Goal: Task Accomplishment & Management: Use online tool/utility

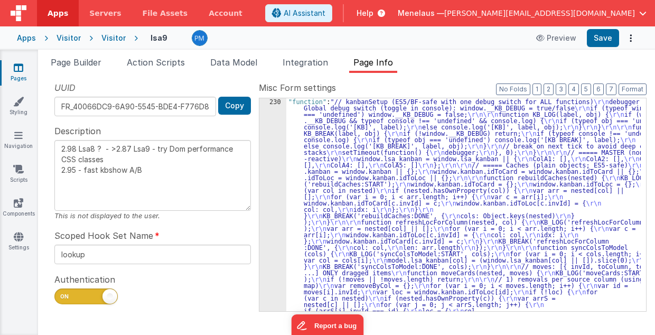
scroll to position [228, 0]
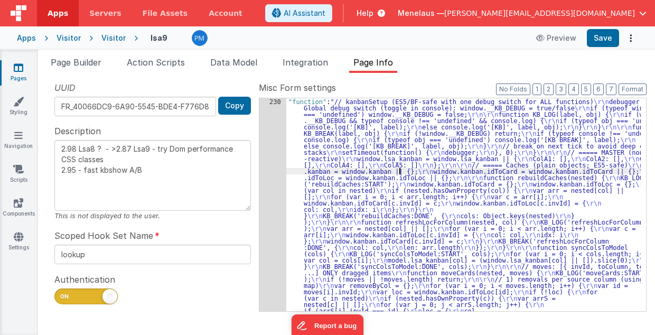
click at [86, 61] on span "Page Builder" at bounding box center [76, 62] width 51 height 11
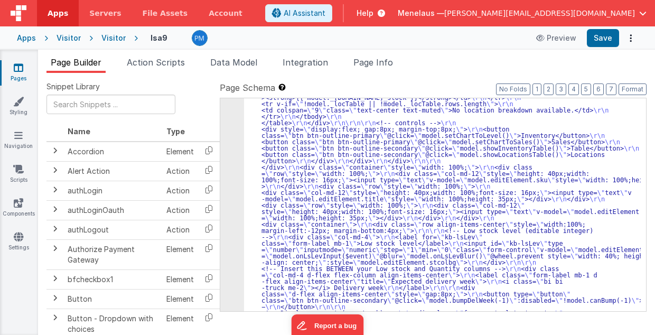
scroll to position [359, 0]
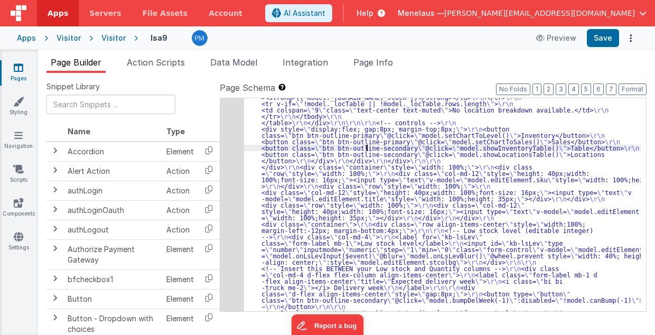
click at [227, 164] on div "5" at bounding box center [232, 182] width 24 height 837
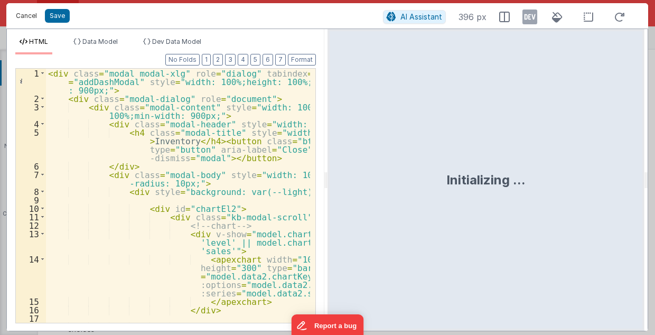
click at [32, 16] on button "Cancel" at bounding box center [27, 15] width 32 height 15
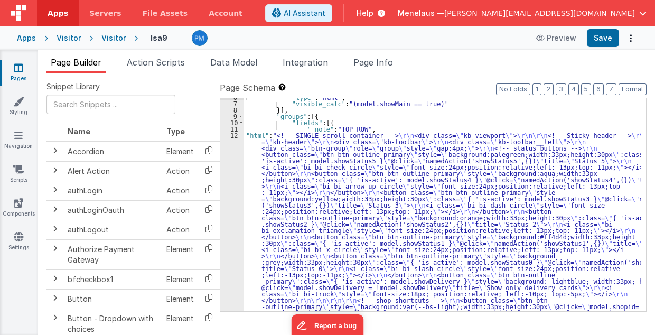
scroll to position [888, 0]
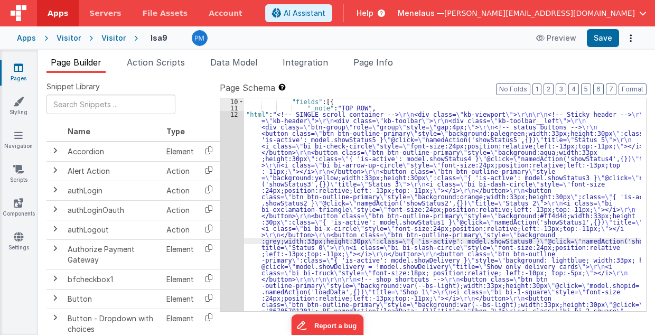
scroll to position [1416, 0]
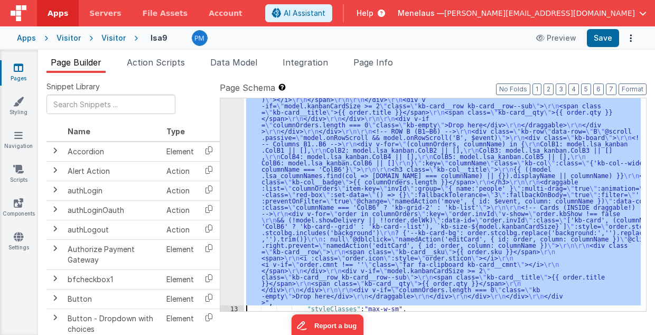
click at [233, 218] on div "12 13 14 15 16 17 18" at bounding box center [232, 54] width 24 height 943
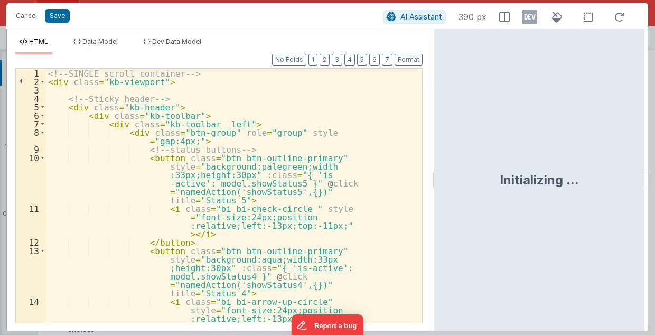
drag, startPoint x: 325, startPoint y: 181, endPoint x: 435, endPoint y: 182, distance: 109.9
click at [435, 182] on html "Cancel Save AI Assistant 390 px HTML Data Model Dev Data Model Format 7 6 5 4 3…" at bounding box center [327, 167] width 655 height 335
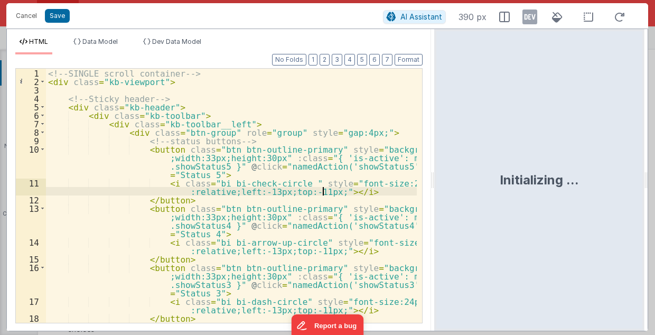
click at [374, 194] on div "<!-- SINGLE scroll container --> < div class = "kb-viewport" > <!-- Sticky head…" at bounding box center [232, 217] width 372 height 297
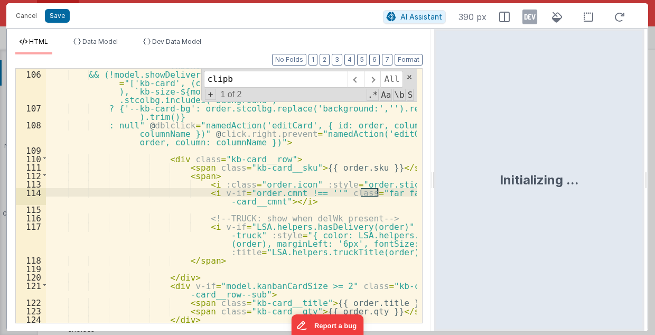
scroll to position [1385, 0]
type input "clipb"
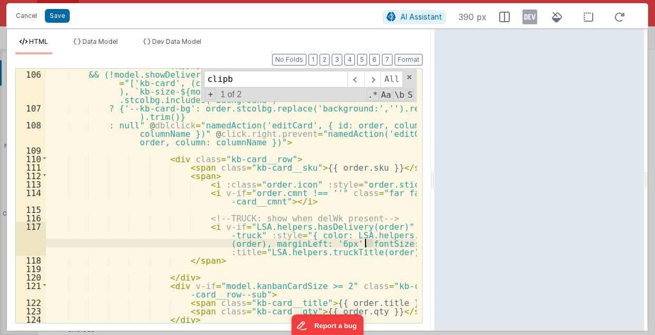
drag, startPoint x: 372, startPoint y: 241, endPoint x: 367, endPoint y: 241, distance: 5.3
click at [367, 241] on div "< div v-for = "order in columnOrders" :key = "order.invId" v-show = "order .kbS…" at bounding box center [232, 193] width 372 height 281
click at [377, 78] on span at bounding box center [372, 79] width 16 height 17
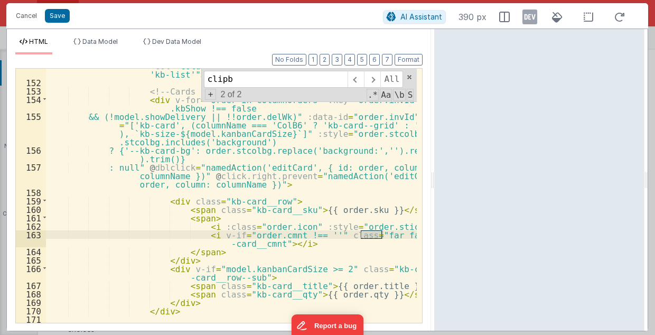
scroll to position [1943, 0]
click at [61, 20] on button "Save" at bounding box center [57, 16] width 25 height 14
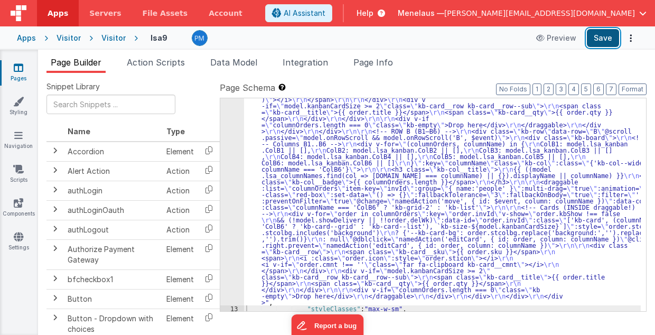
click at [595, 39] on button "Save" at bounding box center [603, 38] width 32 height 18
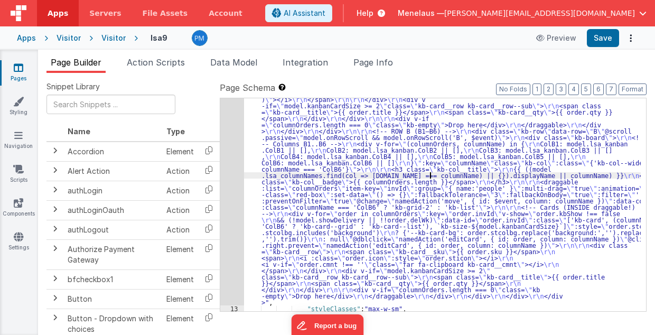
click at [431, 175] on div ""html" : "<!-- SINGLE scroll container --> \r\n <div class= \" kb-viewport \" >…" at bounding box center [442, 54] width 397 height 943
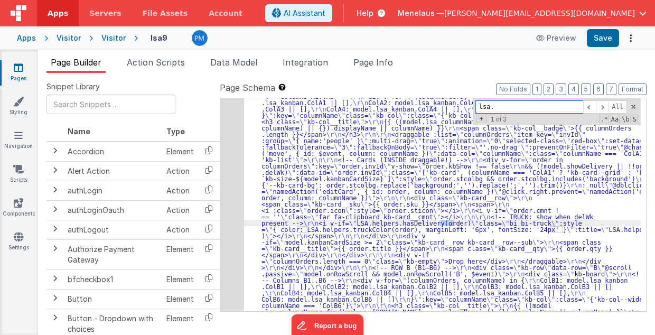
scroll to position [1259, 0]
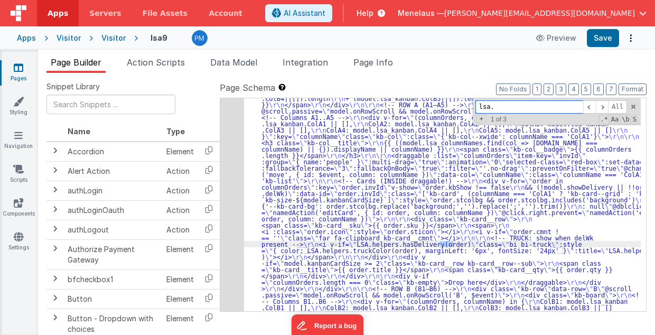
type input "lsa."
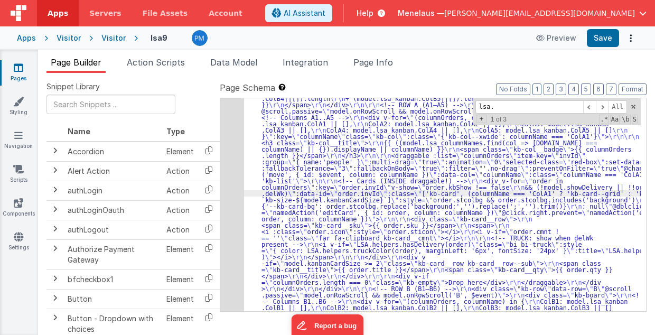
scroll to position [1416, 0]
click at [235, 200] on div "12" at bounding box center [232, 101] width 24 height 723
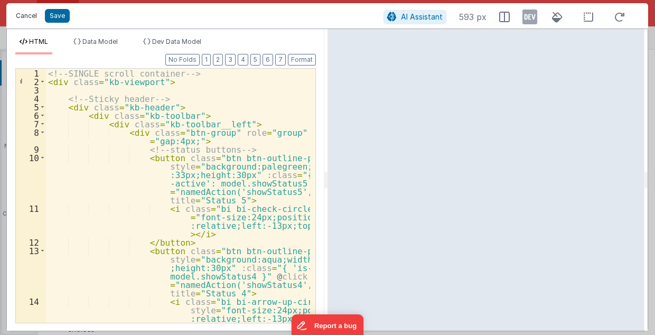
click at [34, 15] on button "Cancel" at bounding box center [27, 15] width 32 height 15
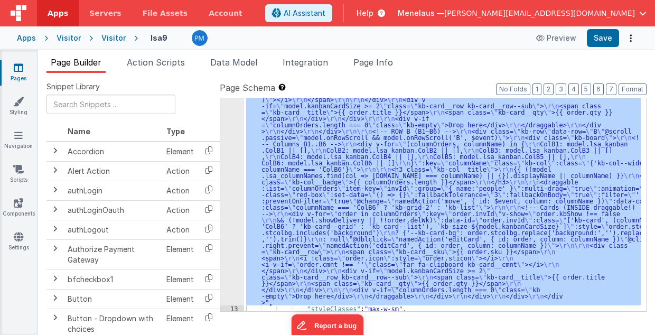
click at [339, 171] on div ""html" : "<!-- SINGLE scroll container --> \r\n <div class= \" kb-viewport \" >…" at bounding box center [442, 204] width 397 height 213
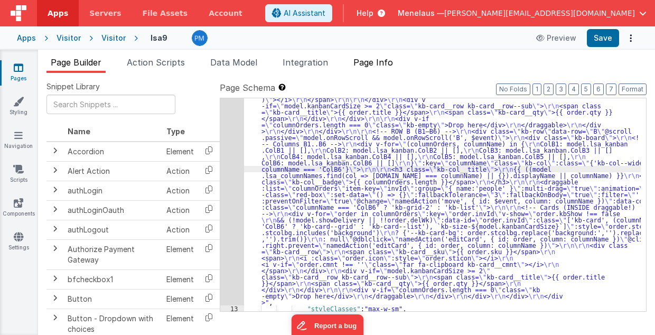
click at [388, 64] on span "Page Info" at bounding box center [374, 62] width 40 height 11
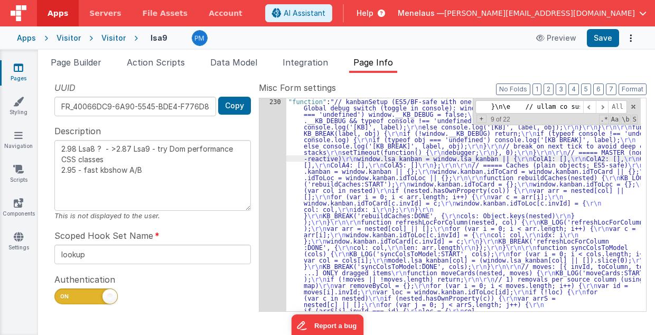
scroll to position [0, 54374]
click at [553, 107] on input at bounding box center [530, 106] width 108 height 13
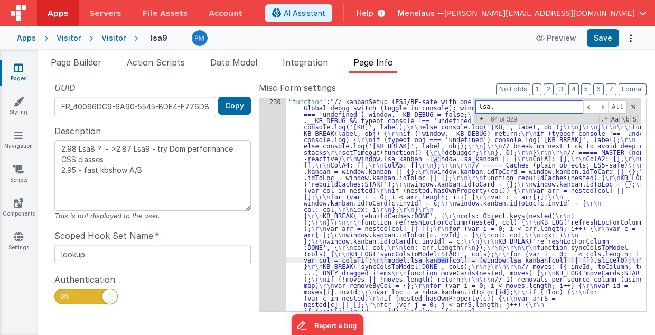
scroll to position [1168, 0]
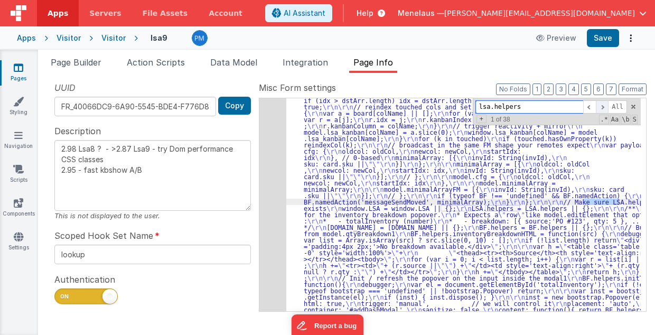
type input "lsa.helpers"
click at [602, 108] on span at bounding box center [602, 106] width 13 height 13
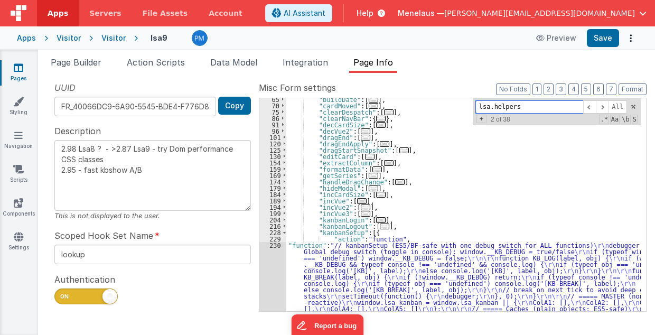
scroll to position [85, 0]
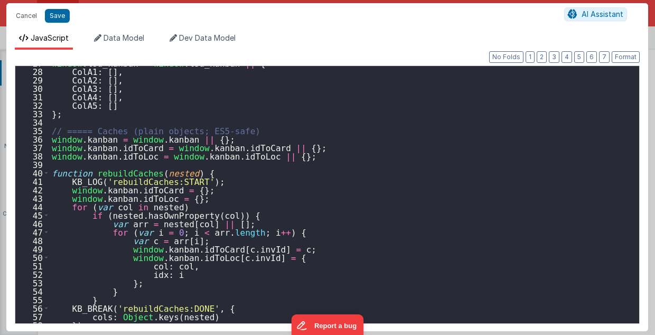
scroll to position [0, 0]
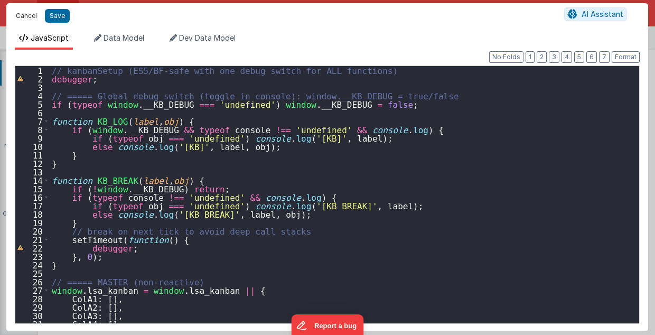
click at [26, 10] on button "Cancel" at bounding box center [27, 15] width 32 height 15
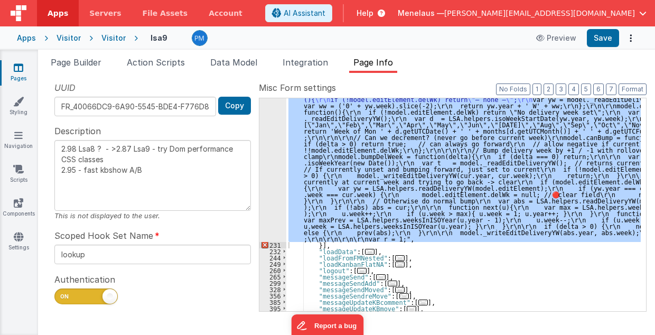
scroll to position [2310, 0]
click at [432, 238] on div ""function" : "// kanbanSetup (ES5/BF-safe with one debug switch for ALL functio…" at bounding box center [463, 204] width 355 height 213
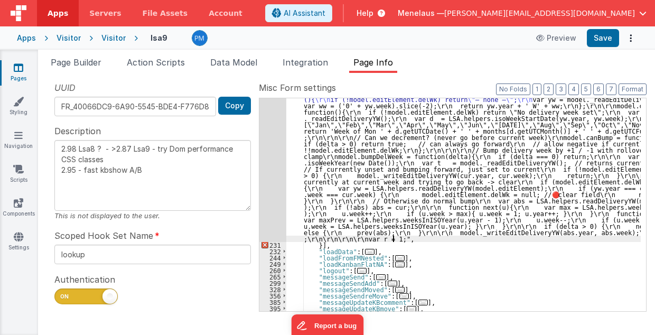
type textarea "2.98 Lsa8 ? - >2.87 Lsa9 - try Dom performance CSS classes 2.95 - fast kbshow A…"
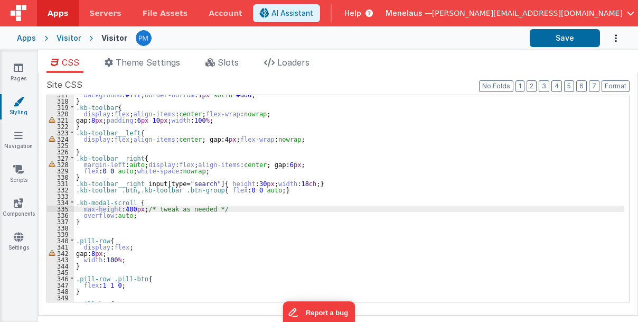
scroll to position [2007, 0]
